Goal: Information Seeking & Learning: Check status

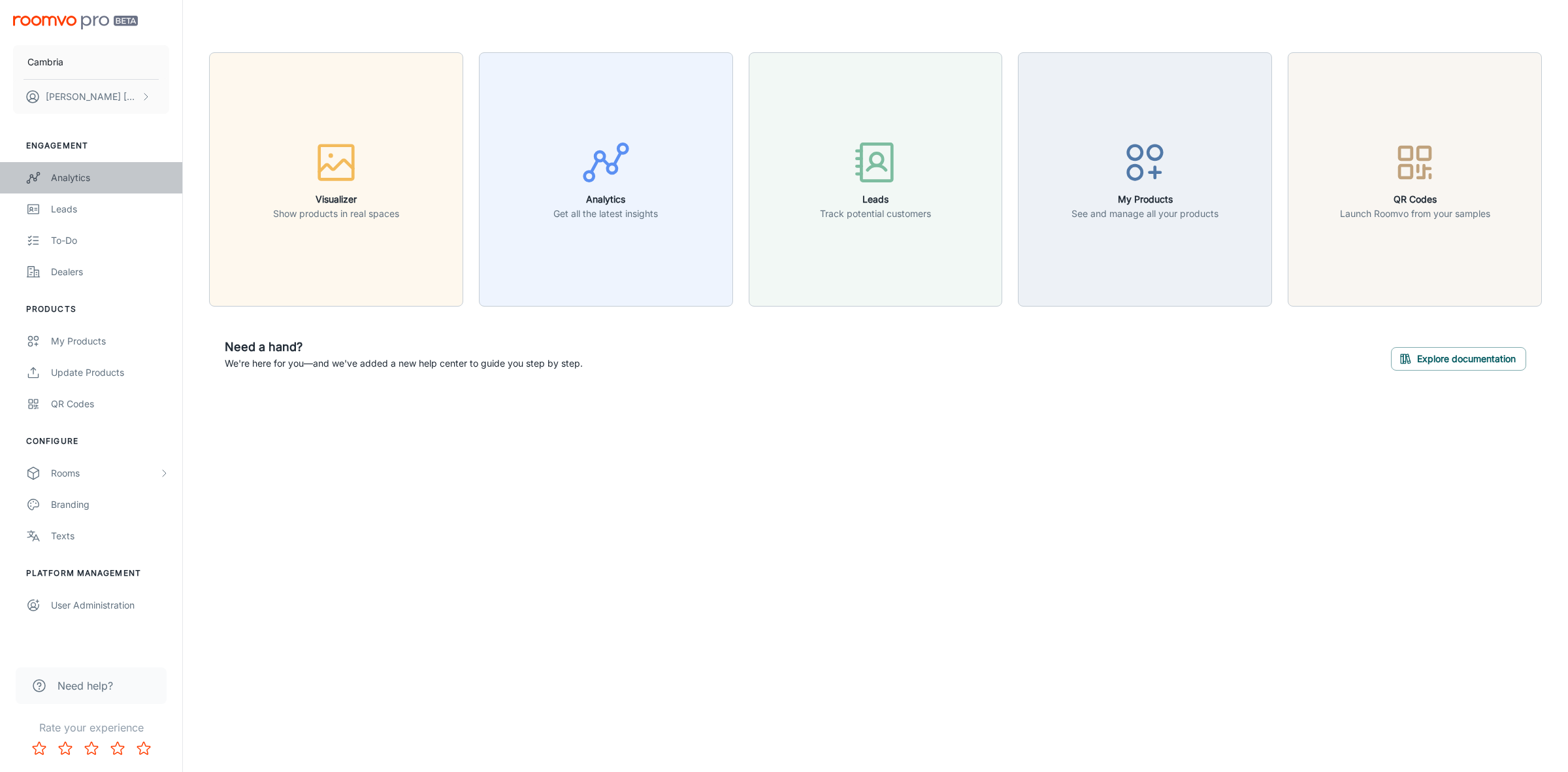
click at [60, 170] on link "Analytics" at bounding box center [91, 178] width 182 height 32
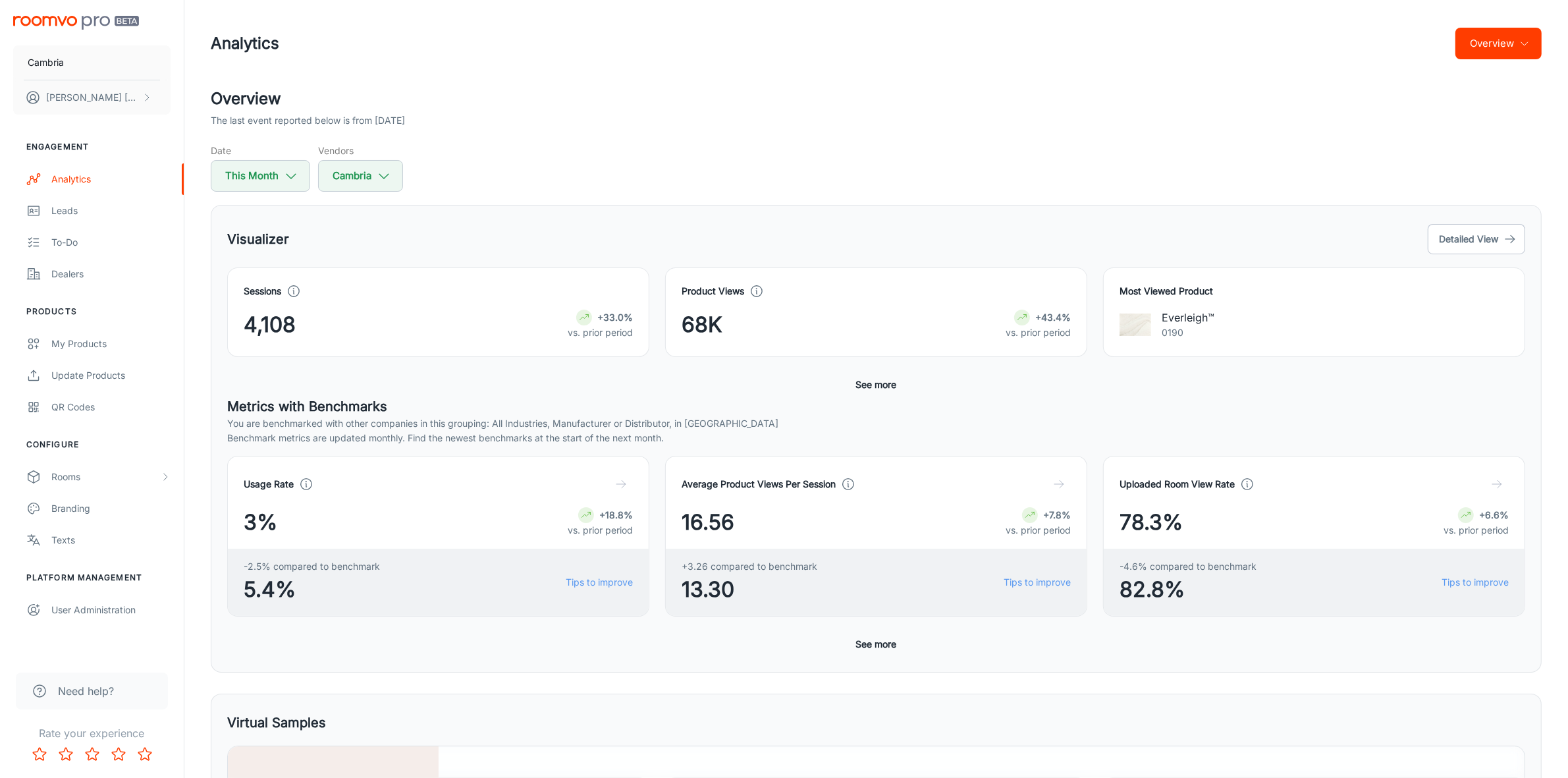
click at [1533, 33] on button "Overview" at bounding box center [1498, 43] width 86 height 32
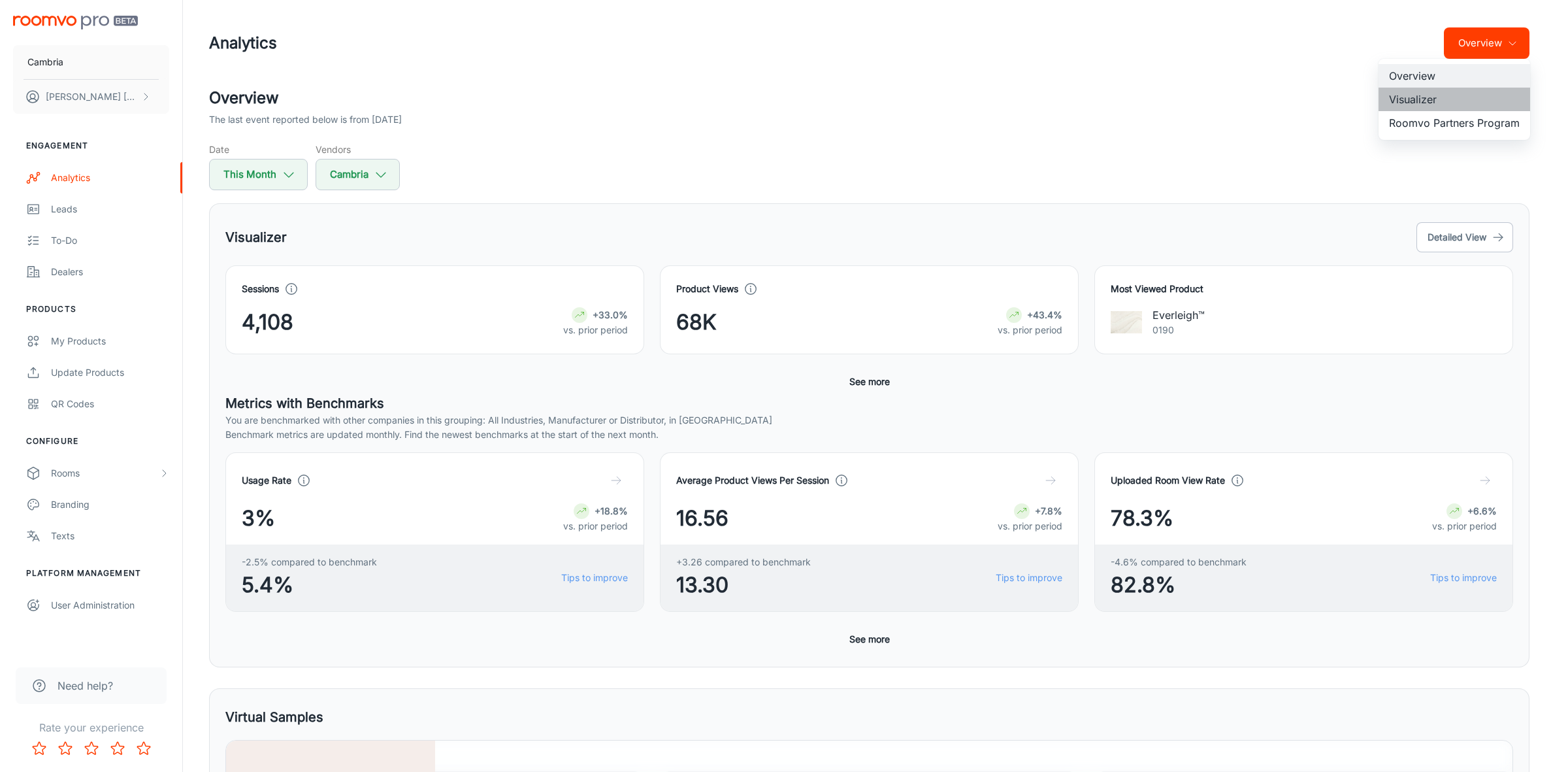
click at [1426, 102] on li "Visualizer" at bounding box center [1454, 99] width 152 height 24
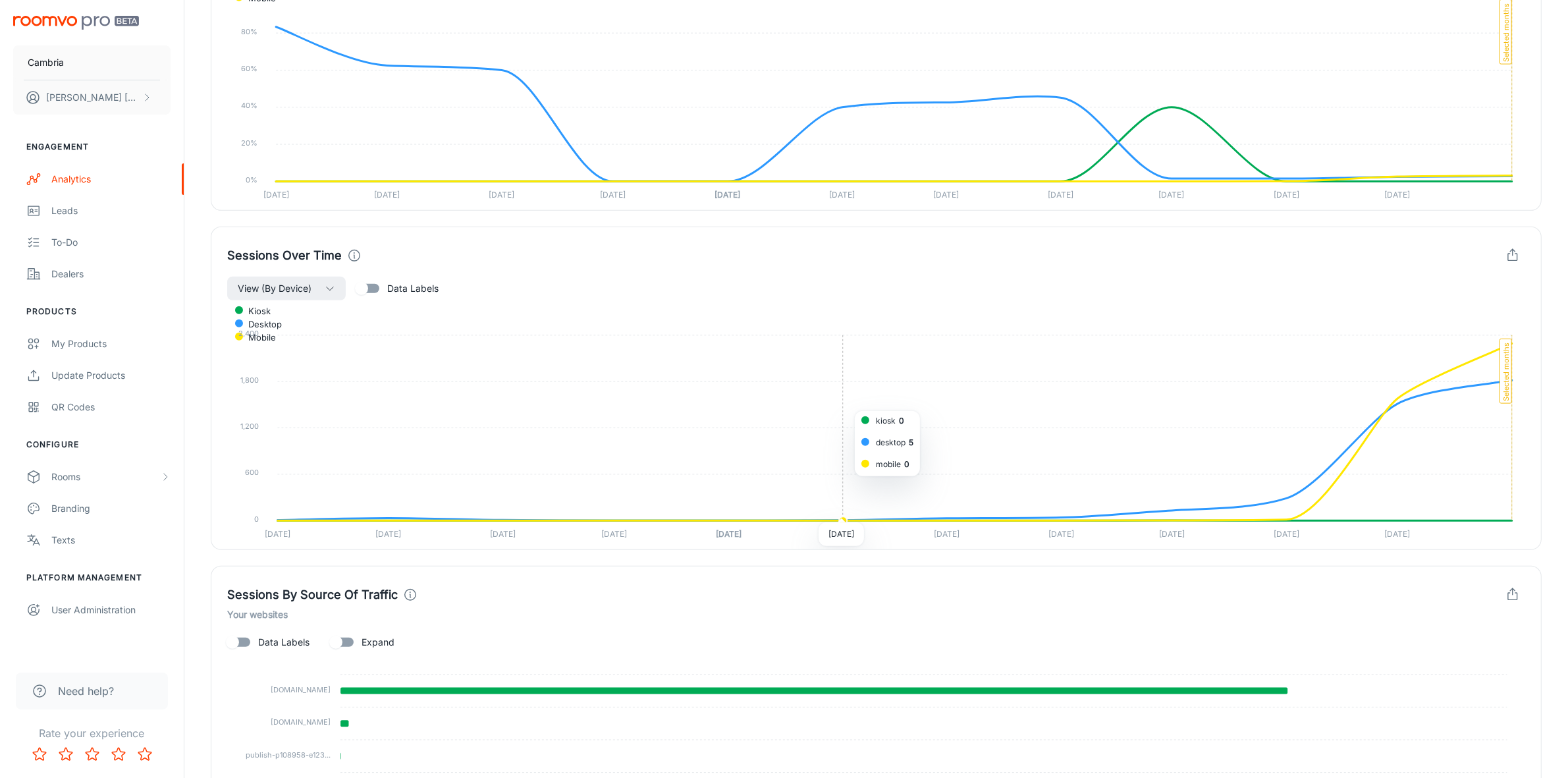
scroll to position [646, 0]
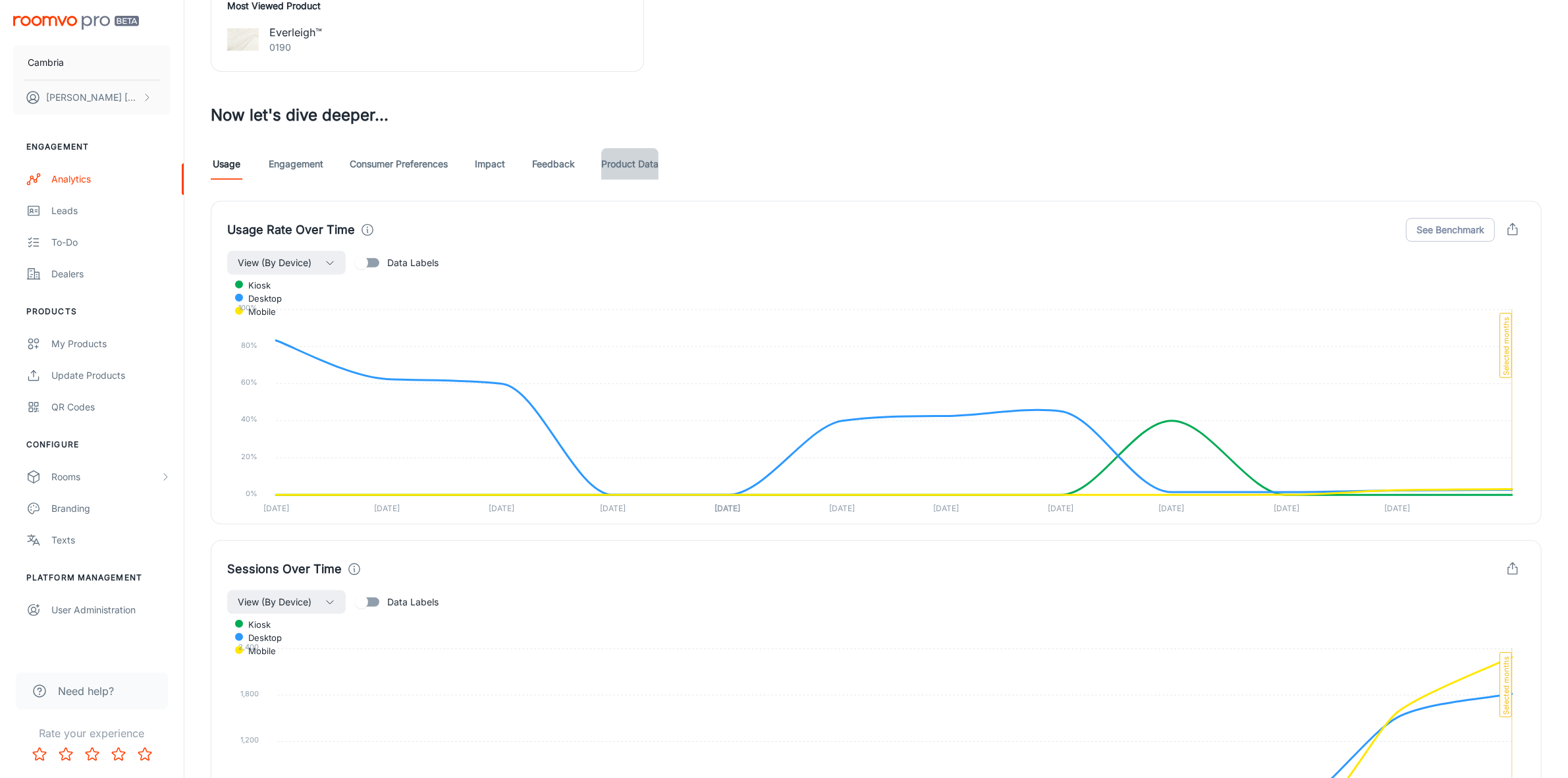
click at [623, 168] on link "Product Data" at bounding box center [630, 164] width 58 height 32
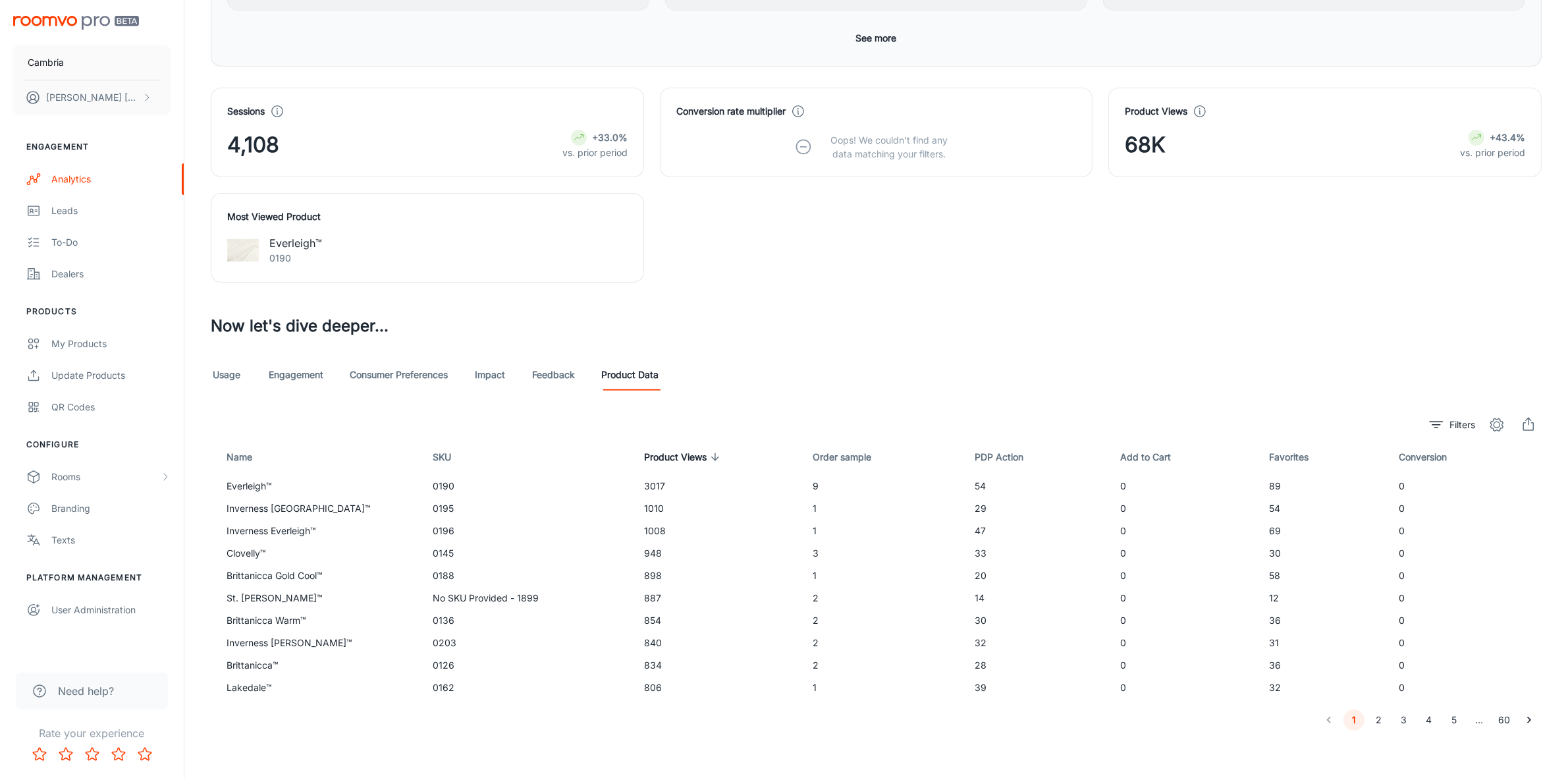
scroll to position [440, 0]
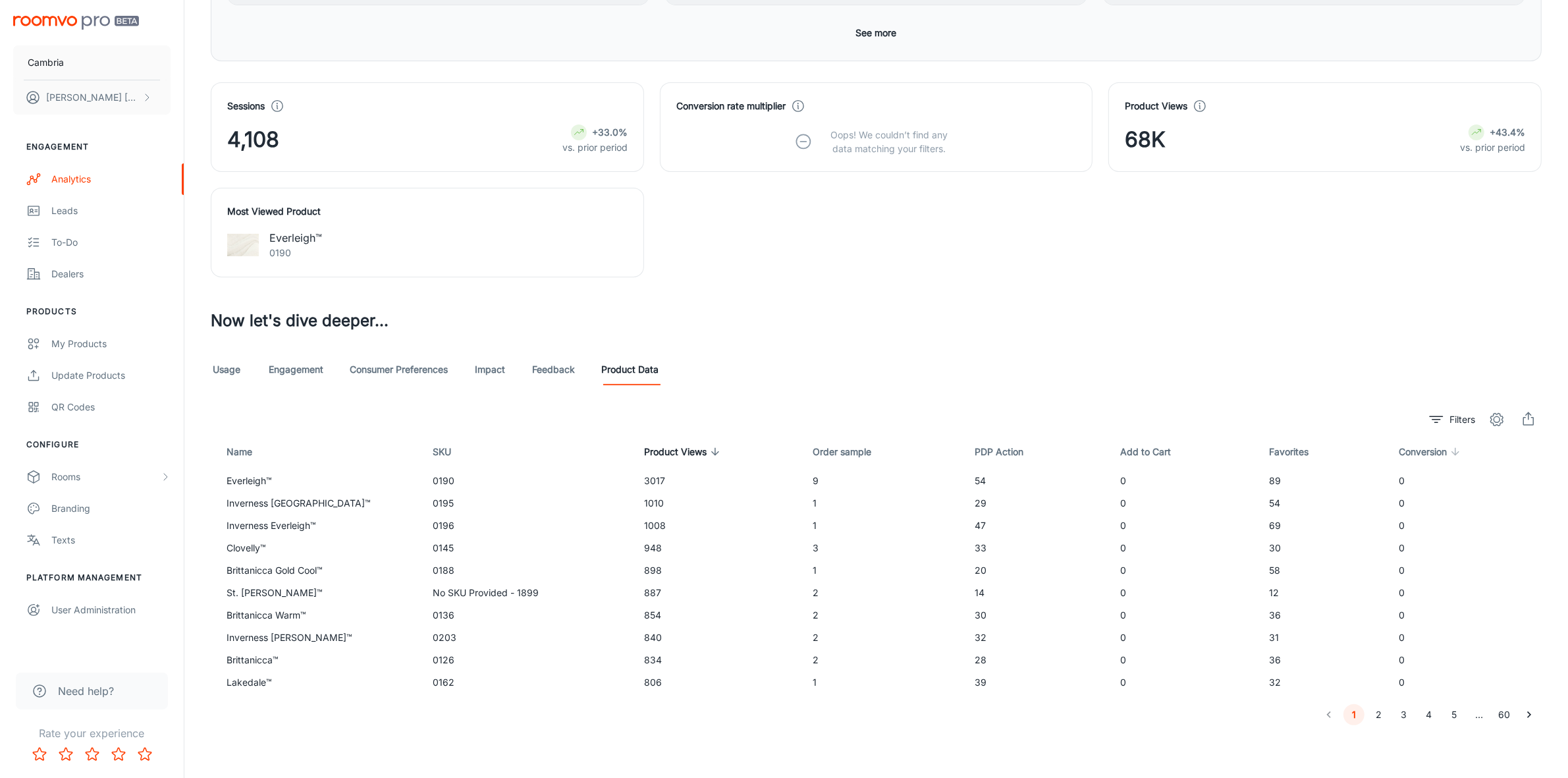
click at [1414, 449] on span "Conversion" at bounding box center [1432, 451] width 65 height 16
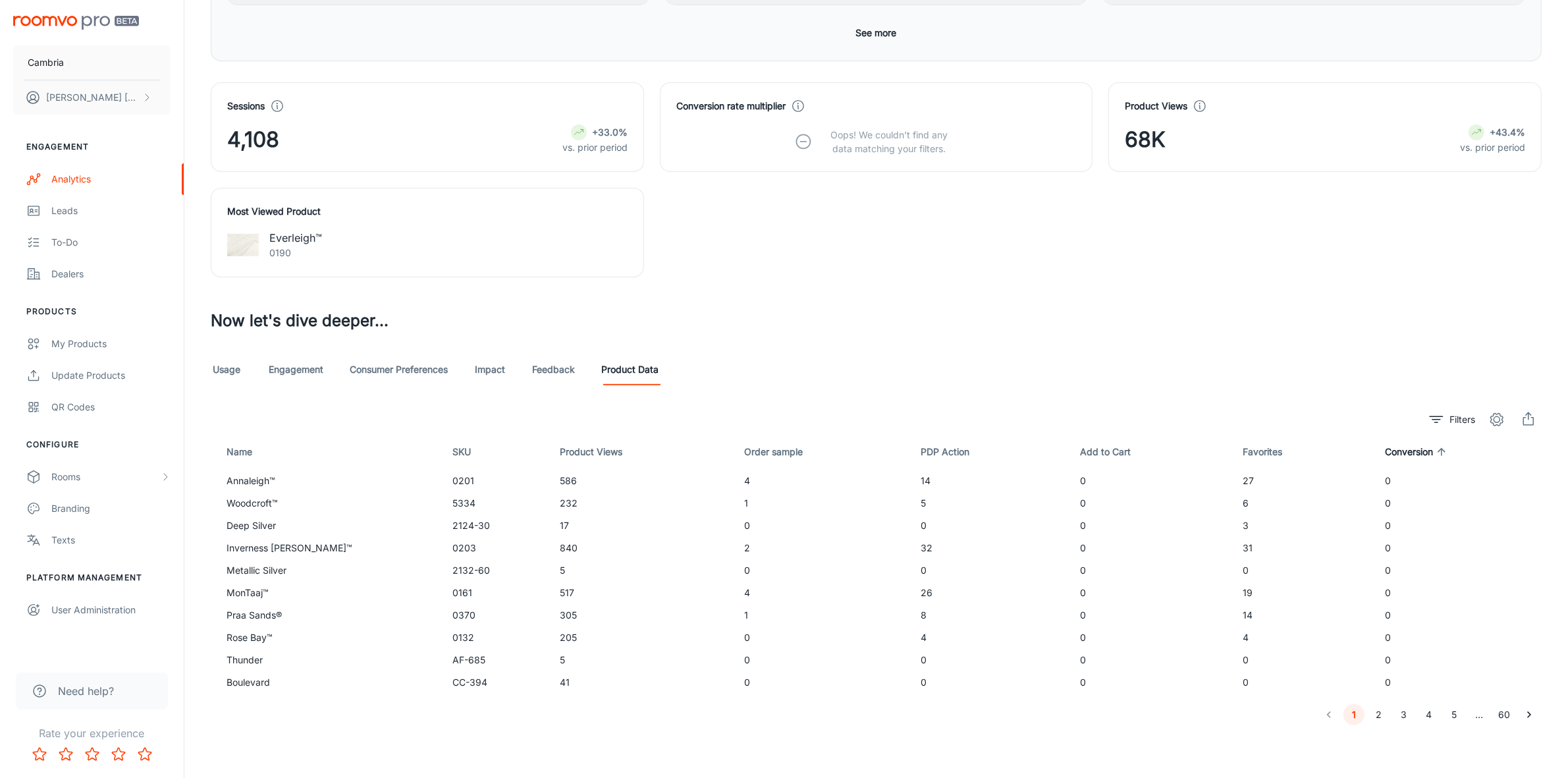
click at [1414, 449] on span "Conversion" at bounding box center [1418, 451] width 65 height 16
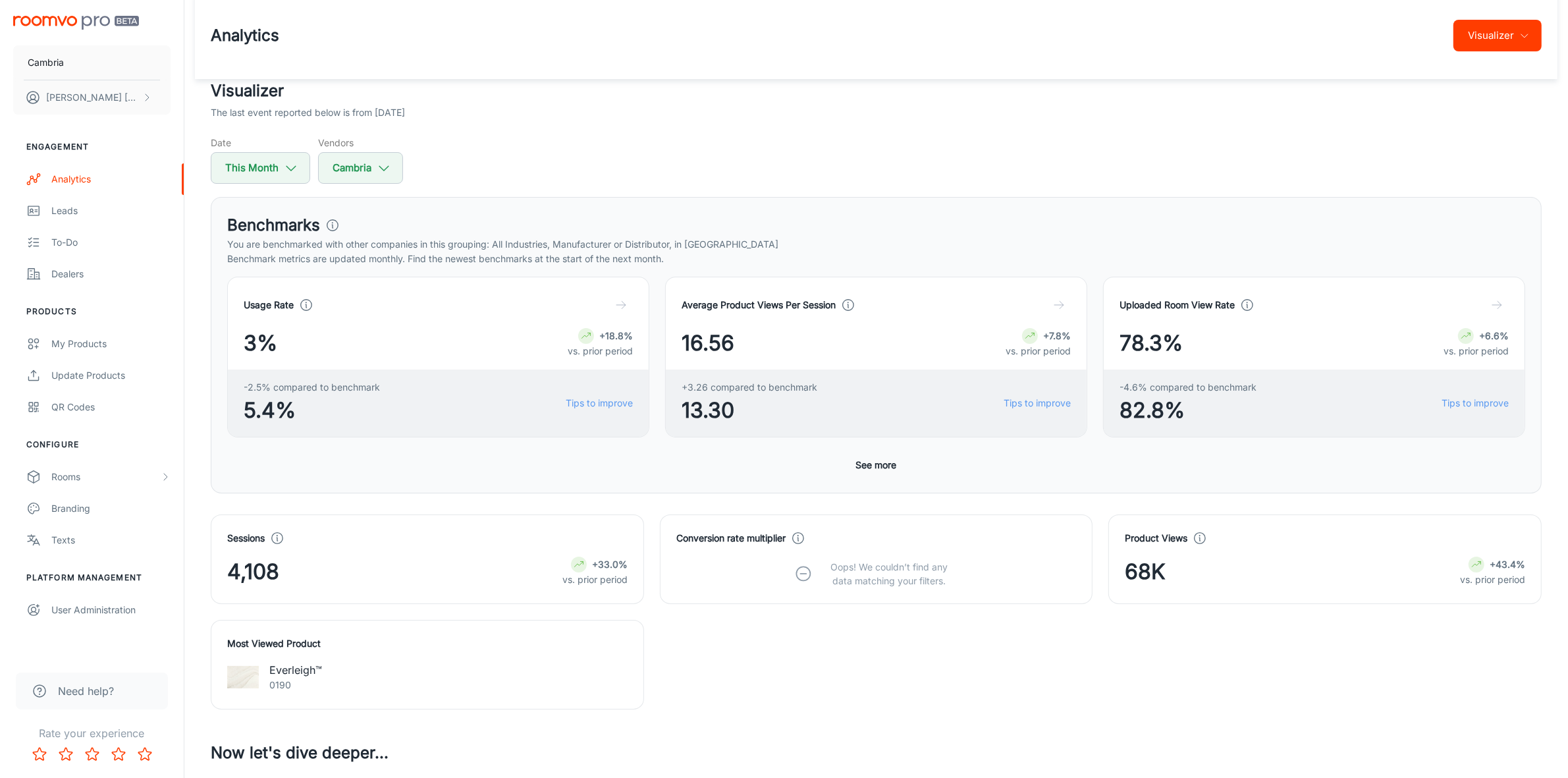
scroll to position [0, 0]
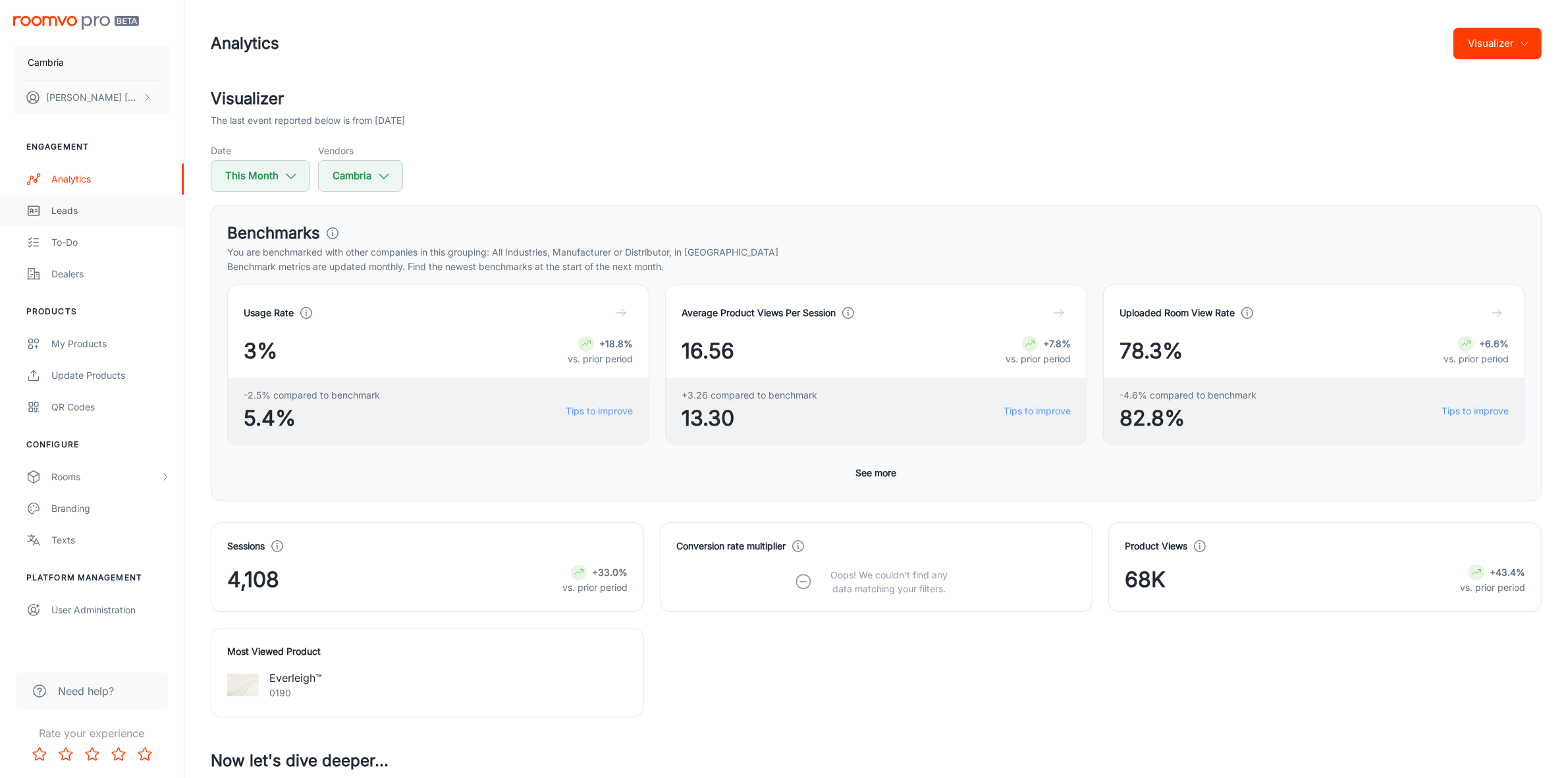
click at [43, 207] on link "Leads" at bounding box center [91, 211] width 184 height 32
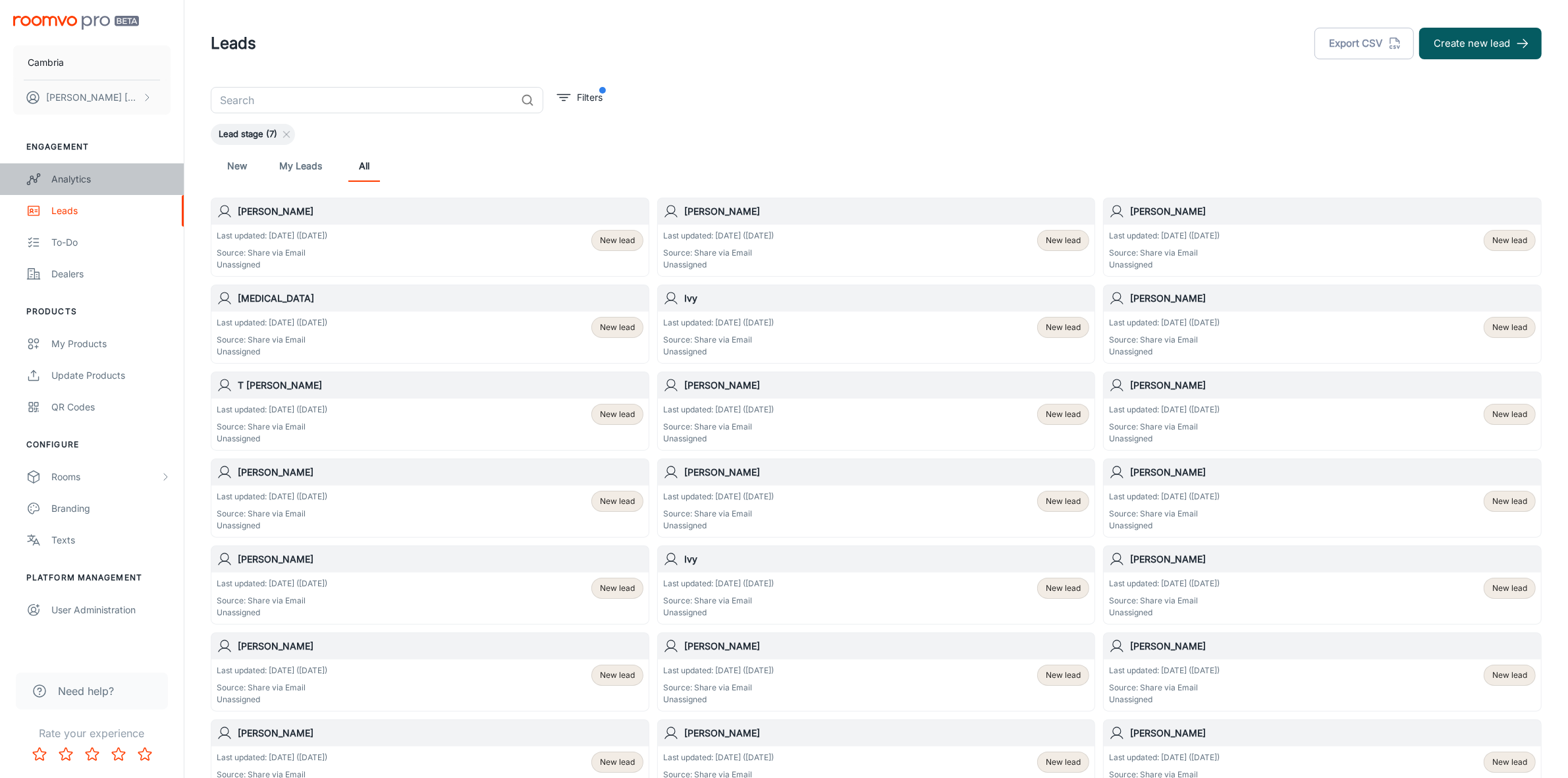
click at [73, 173] on div "Analytics" at bounding box center [111, 179] width 119 height 14
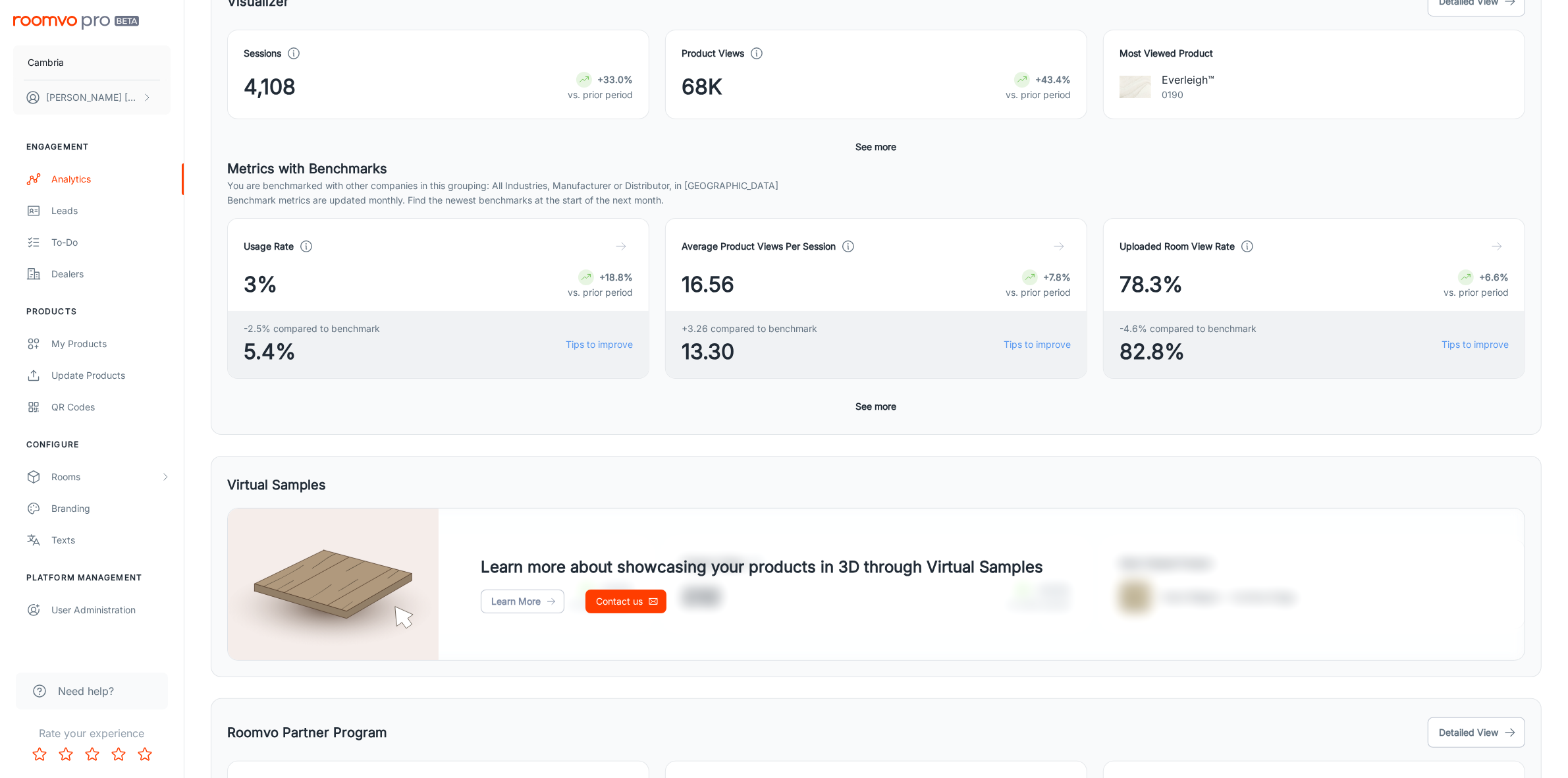
scroll to position [247, 0]
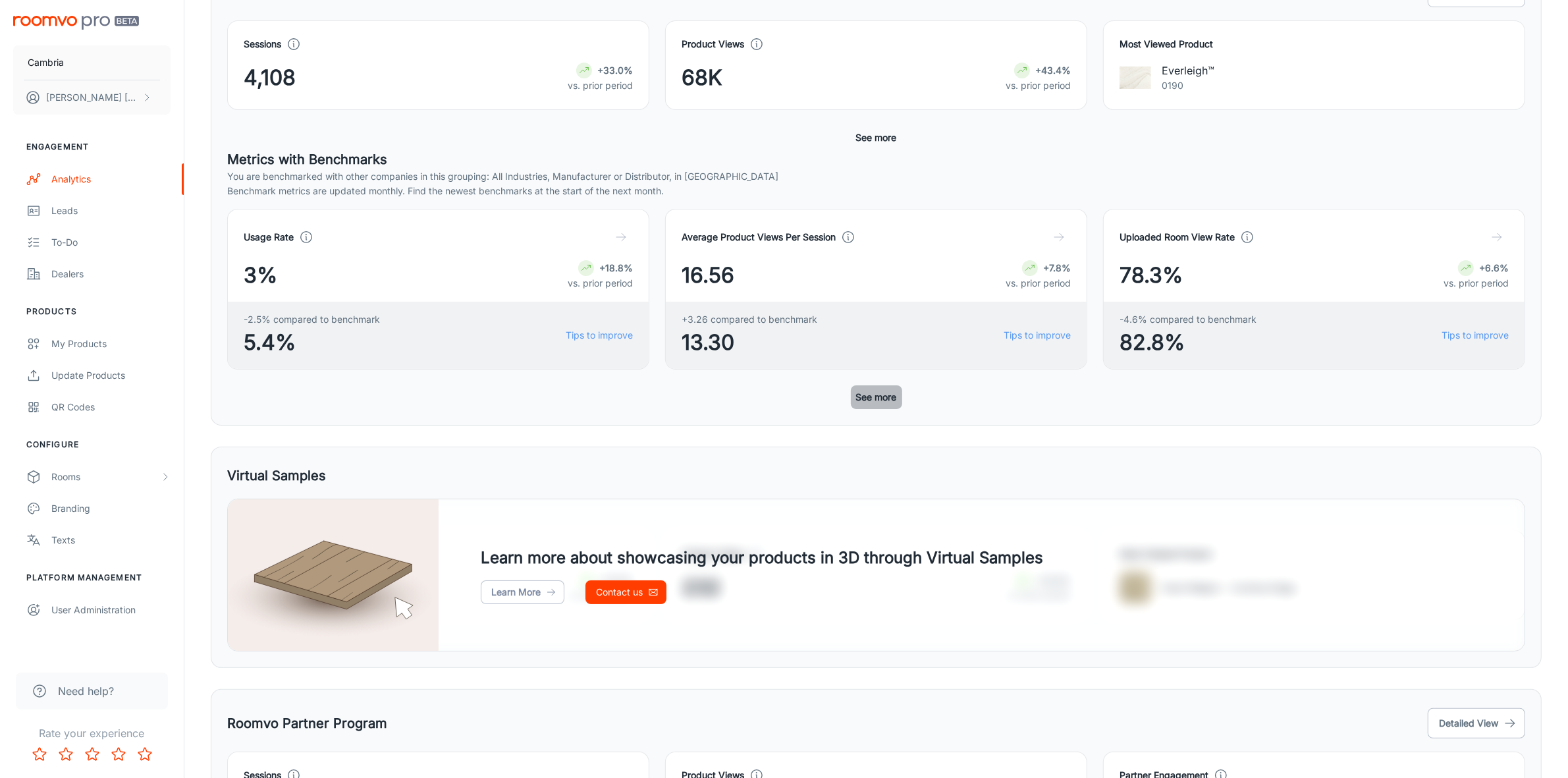
click at [865, 395] on button "See more" at bounding box center [877, 397] width 51 height 24
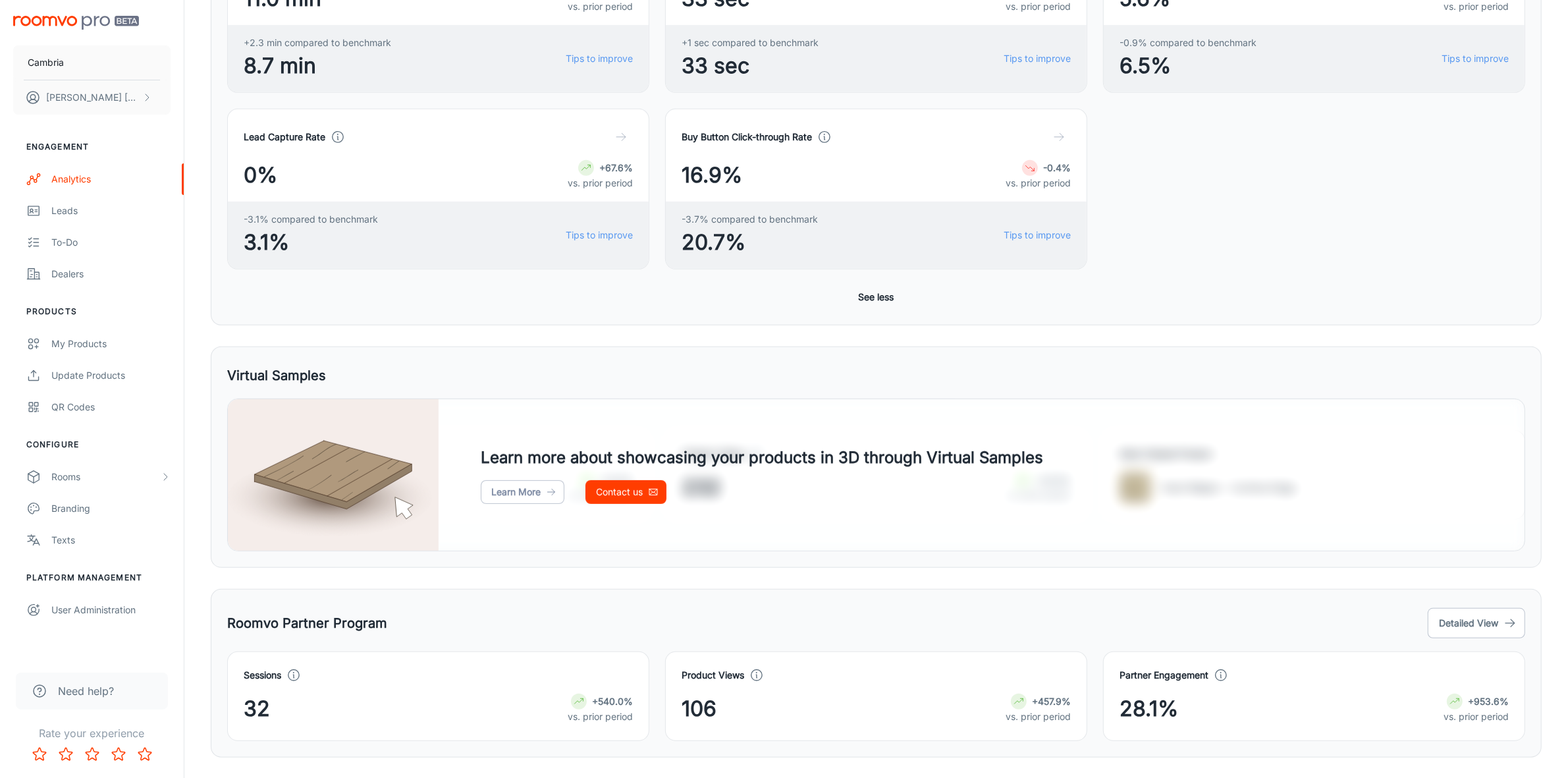
scroll to position [735, 0]
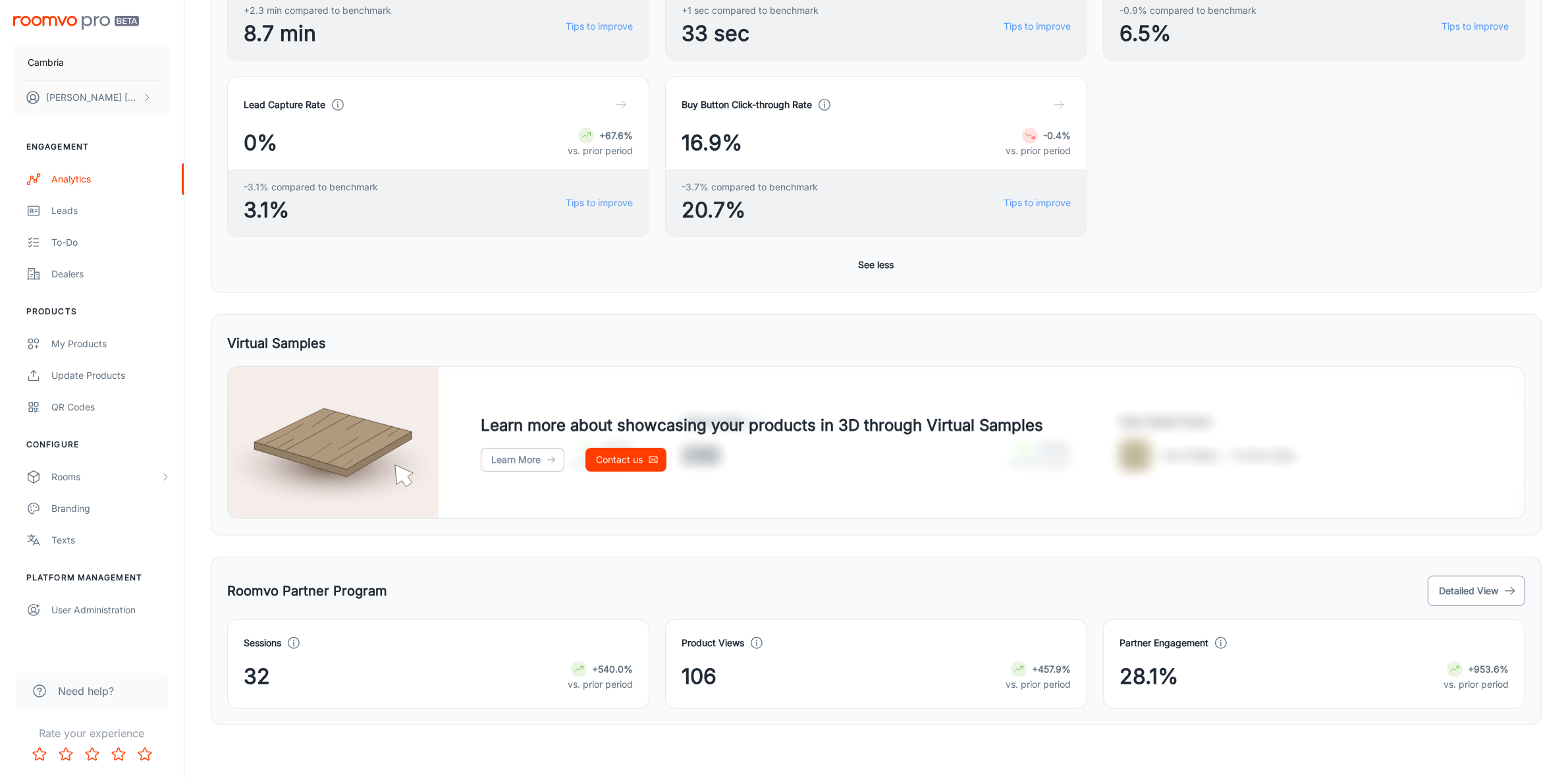
click at [1451, 585] on button "Detailed View" at bounding box center [1477, 591] width 98 height 30
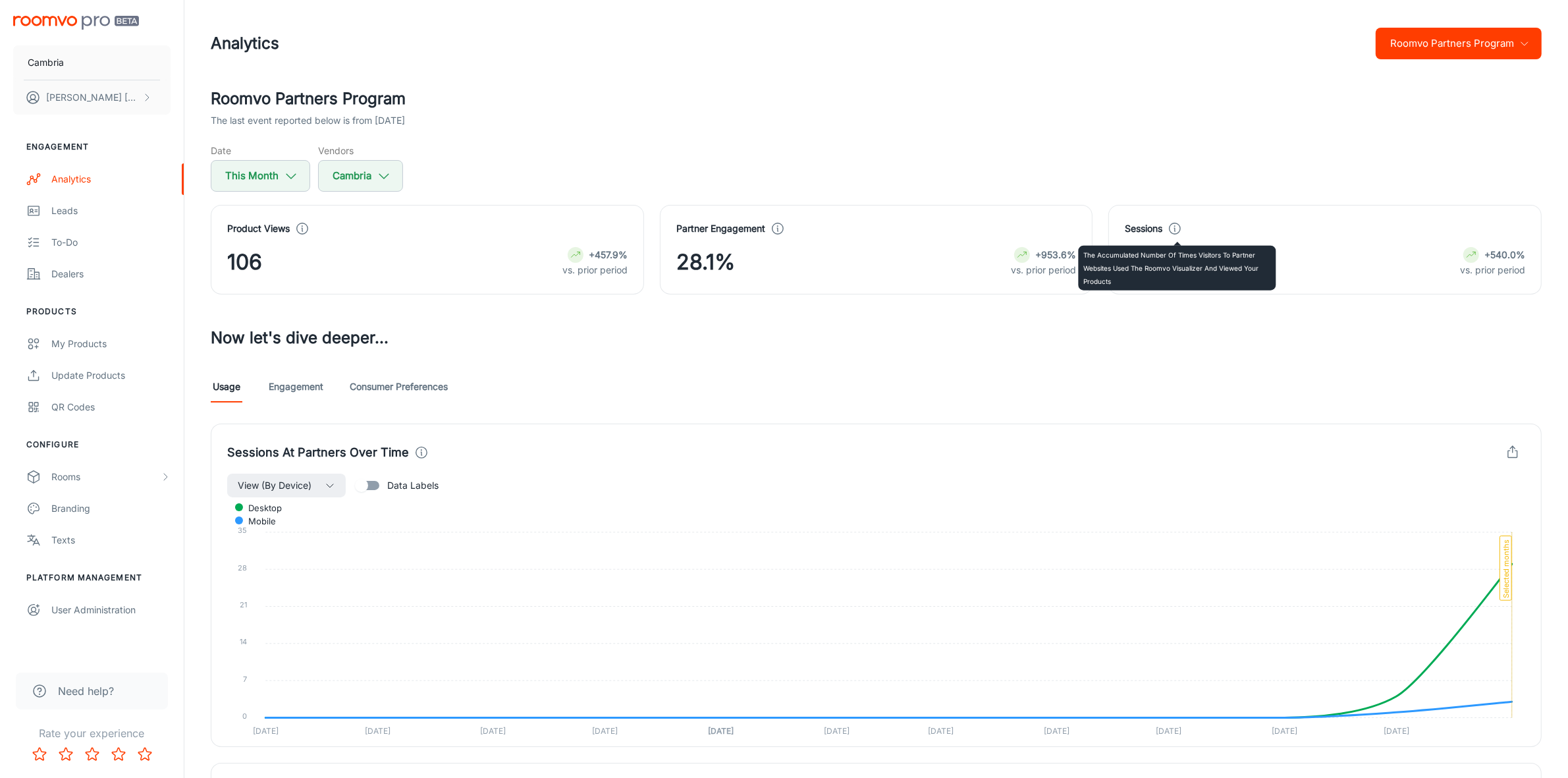
click at [1180, 224] on circle at bounding box center [1175, 229] width 12 height 12
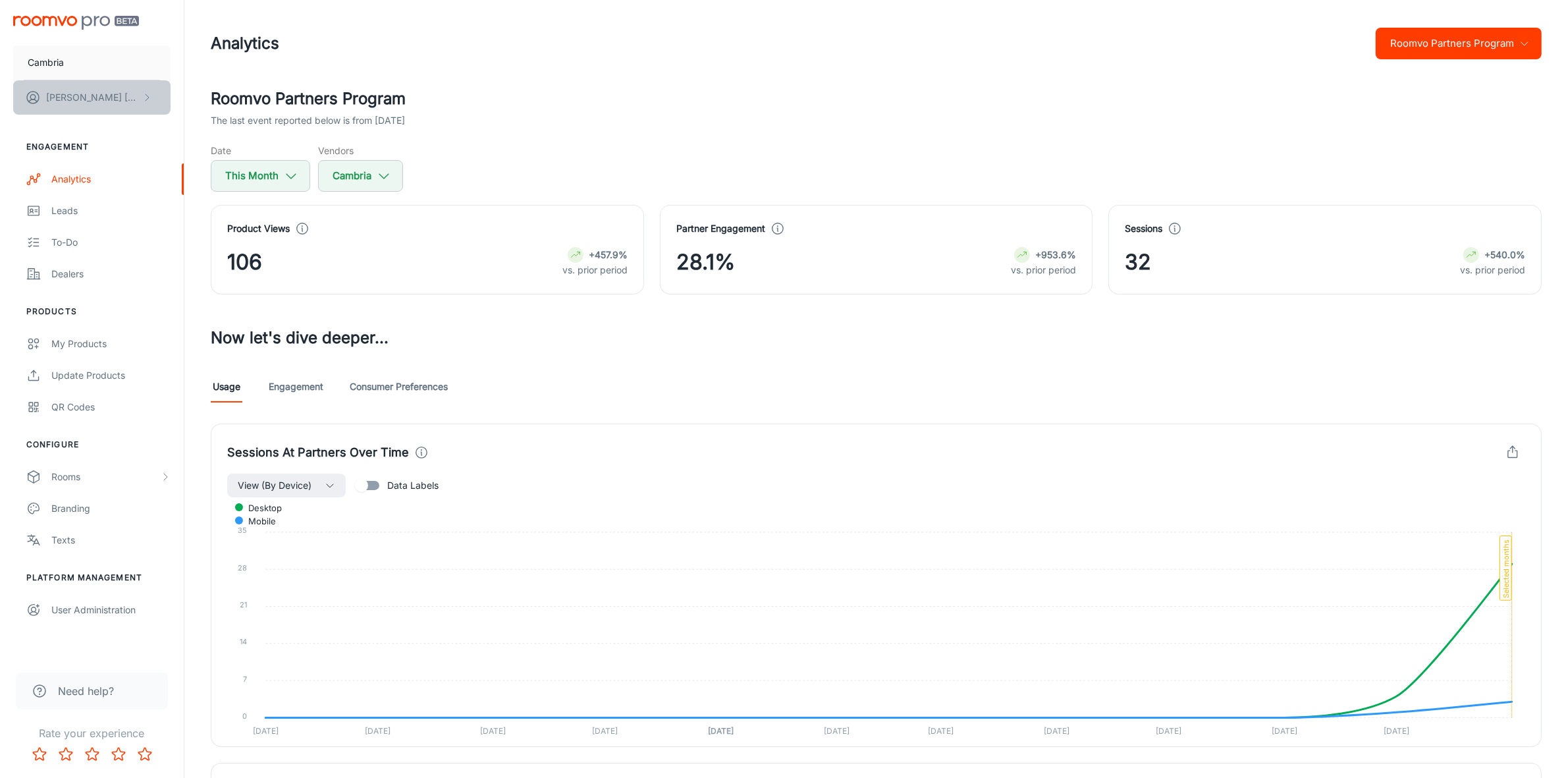
click at [69, 98] on p "[PERSON_NAME]" at bounding box center [92, 97] width 93 height 14
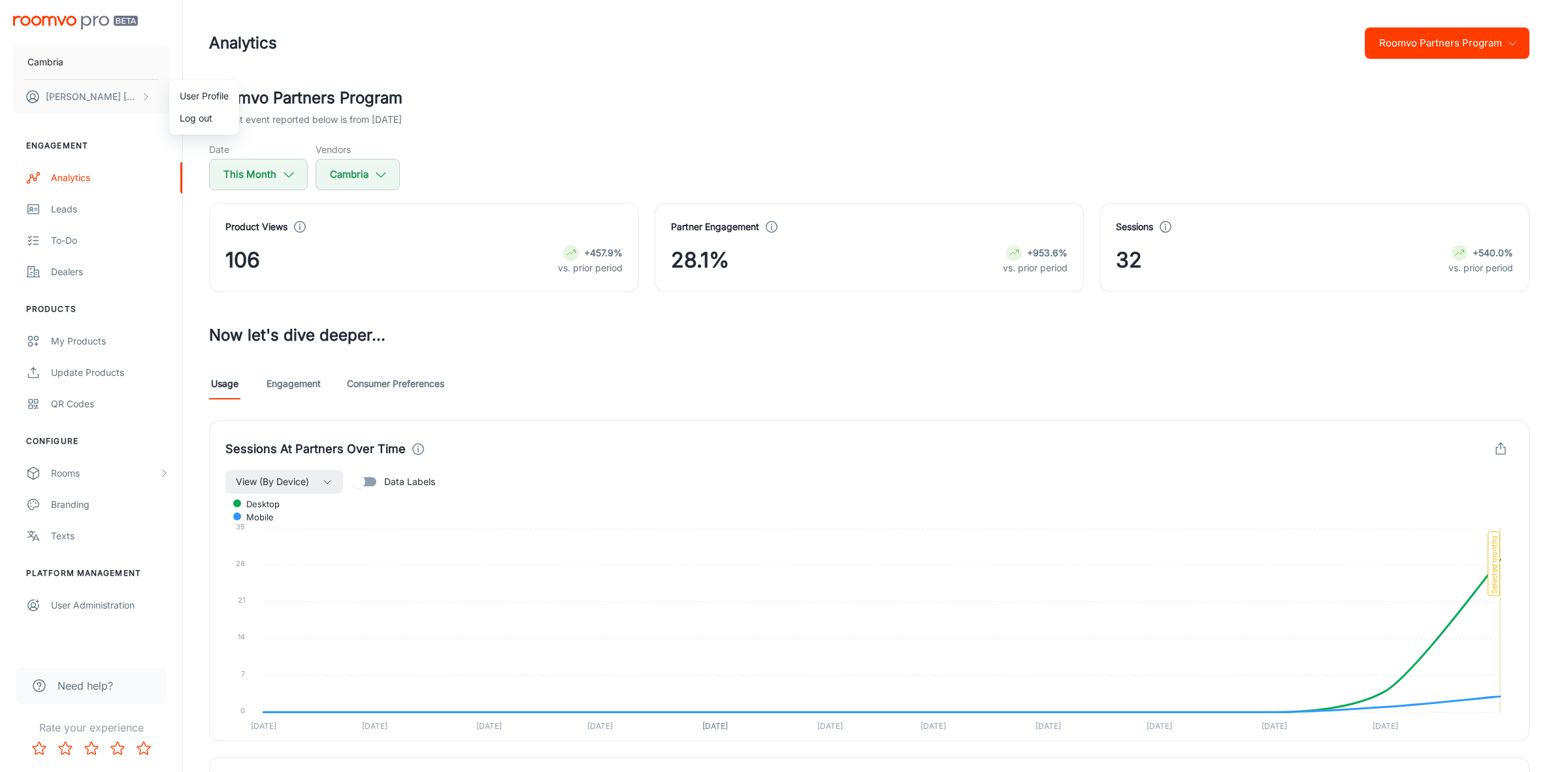
click at [60, 208] on div at bounding box center [784, 386] width 1568 height 772
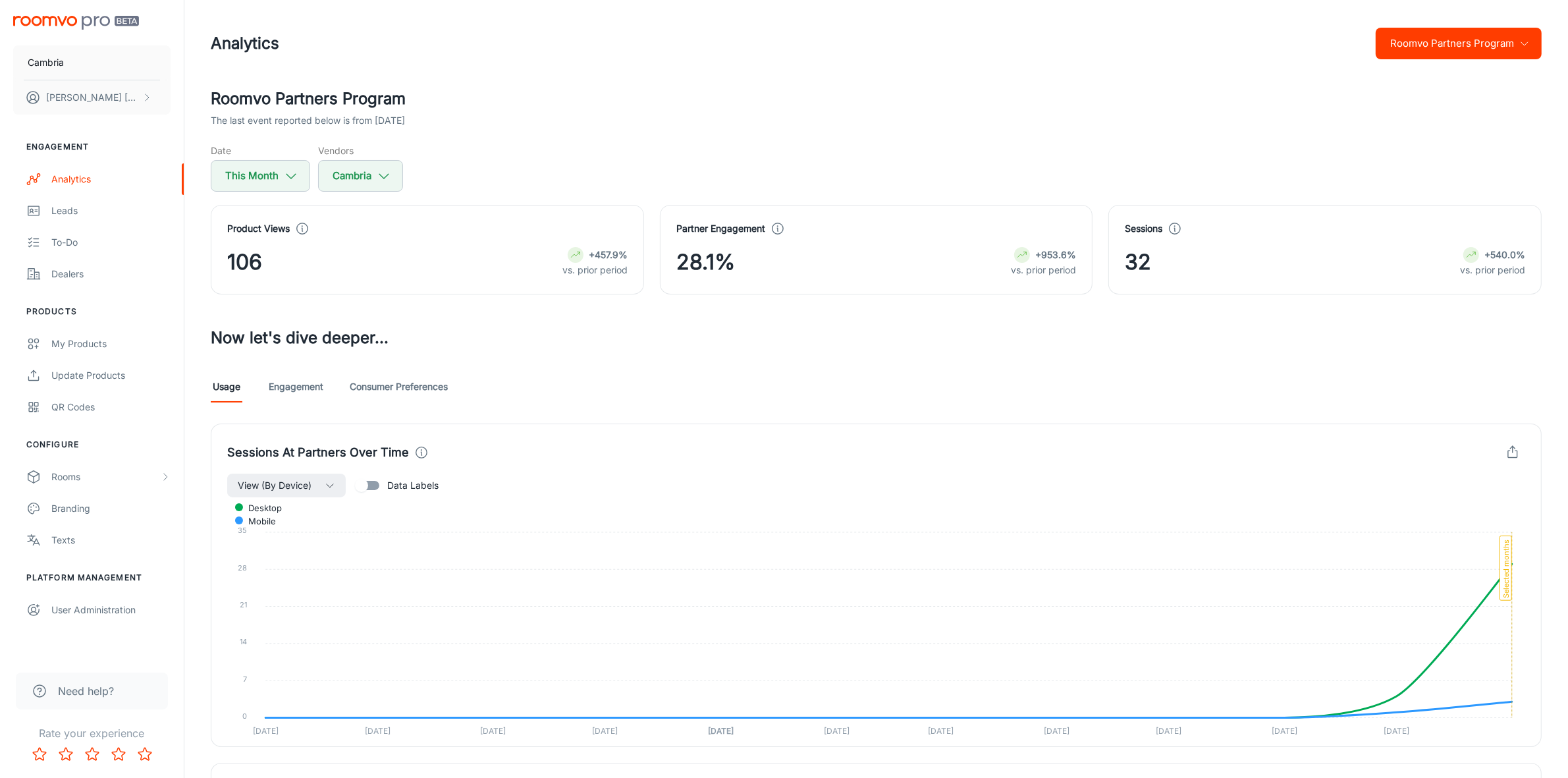
click at [60, 209] on div "Leads" at bounding box center [111, 210] width 119 height 14
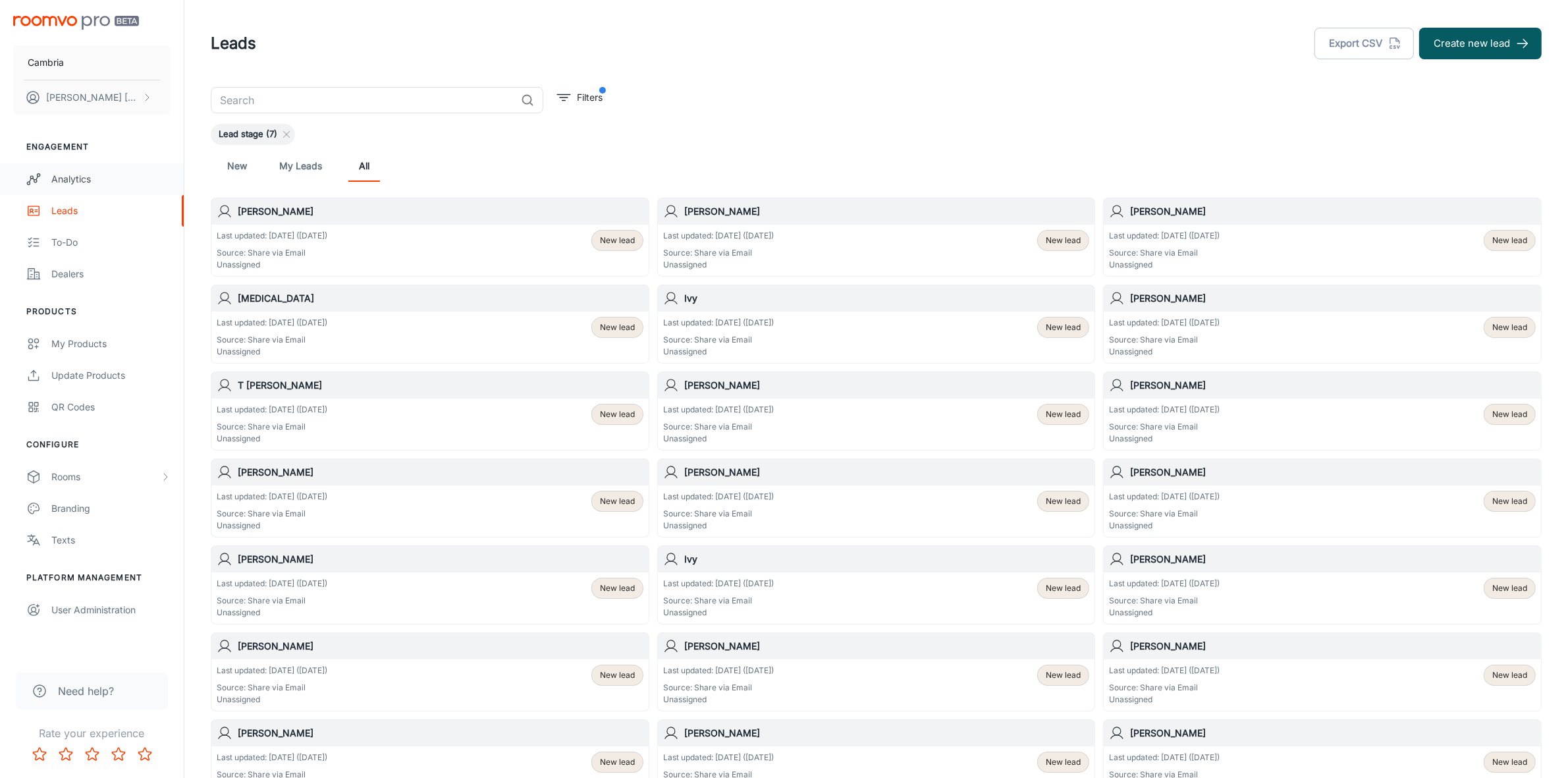
click at [85, 172] on div "Analytics" at bounding box center [111, 179] width 119 height 14
